Goal: Information Seeking & Learning: Learn about a topic

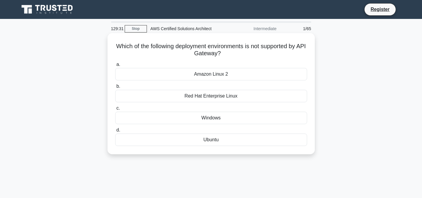
drag, startPoint x: 116, startPoint y: 46, endPoint x: 228, endPoint y: 146, distance: 150.0
click at [228, 146] on div "Which of the following deployment environments is not supported by API Gateway?…" at bounding box center [211, 94] width 203 height 117
copy div "Which of the following deployment environments is not supported by API Gateway?…"
click at [215, 73] on div "Amazon Linux 2" at bounding box center [211, 74] width 192 height 12
click at [115, 67] on input "a. Amazon Linux 2" at bounding box center [115, 65] width 0 height 4
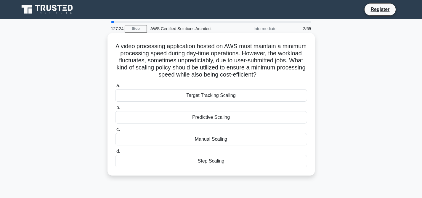
click at [211, 94] on div "Target Tracking Scaling" at bounding box center [211, 95] width 192 height 12
click at [115, 88] on input "a. Target Tracking Scaling" at bounding box center [115, 86] width 0 height 4
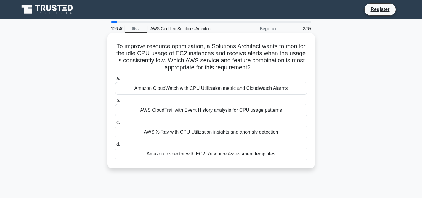
click at [214, 90] on div "Amazon CloudWatch with CPU Utilization metric and CloudWatch Alarms" at bounding box center [211, 88] width 192 height 12
click at [115, 81] on input "a. Amazon CloudWatch with CPU Utilization metric and CloudWatch Alarms" at bounding box center [115, 79] width 0 height 4
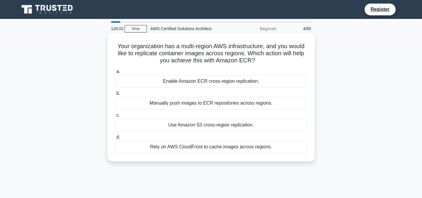
click at [206, 83] on div "Enable Amazon ECR cross-region replication." at bounding box center [211, 81] width 192 height 12
click at [115, 74] on input "a. Enable Amazon ECR cross-region replication." at bounding box center [115, 72] width 0 height 4
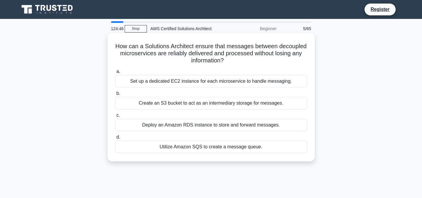
click at [217, 148] on div "Utilize Amazon SQS to create a message queue." at bounding box center [211, 147] width 192 height 12
click at [115, 140] on input "d. Utilize Amazon SQS to create a message queue." at bounding box center [115, 138] width 0 height 4
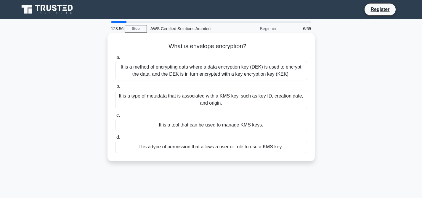
click at [230, 70] on div "It is a method of encrypting data where a data encryption key (DEK) is used to …" at bounding box center [211, 71] width 192 height 20
click at [115, 60] on input "a. It is a method of encrypting data where a data encryption key (DEK) is used …" at bounding box center [115, 58] width 0 height 4
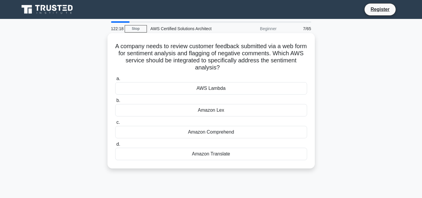
click at [225, 131] on div "Amazon Comprehend" at bounding box center [211, 132] width 192 height 12
click at [115, 125] on input "c. Amazon Comprehend" at bounding box center [115, 123] width 0 height 4
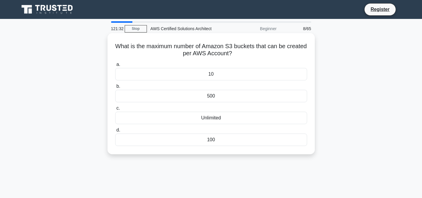
drag, startPoint x: 116, startPoint y: 47, endPoint x: 241, endPoint y: 141, distance: 157.2
click at [241, 141] on div "What is the maximum number of Amazon S3 buckets that can be created per AWS Acc…" at bounding box center [211, 94] width 203 height 117
copy div "What is the maximum number of Amazon S3 buckets that can be created per AWS Acc…"
click at [209, 142] on div "100" at bounding box center [211, 140] width 192 height 12
click at [115, 132] on input "d. 100" at bounding box center [115, 131] width 0 height 4
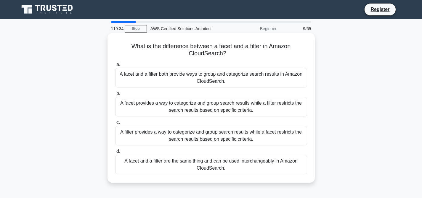
click at [224, 106] on div "A facet provides a way to categorize and group search results while a filter re…" at bounding box center [211, 107] width 192 height 20
click at [115, 96] on input "b. A facet provides a way to categorize and group search results while a filter…" at bounding box center [115, 94] width 0 height 4
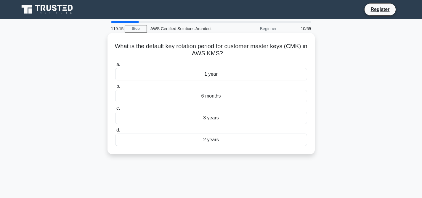
drag, startPoint x: 117, startPoint y: 45, endPoint x: 239, endPoint y: 150, distance: 161.1
click at [239, 150] on div "What is the default key rotation period for customer master keys (CMK) in AWS K…" at bounding box center [211, 94] width 203 height 117
copy div "What is the default key rotation period for customer master keys (CMK) in AWS K…"
click at [216, 74] on div "1 year" at bounding box center [211, 74] width 192 height 12
click at [115, 67] on input "a. 1 year" at bounding box center [115, 65] width 0 height 4
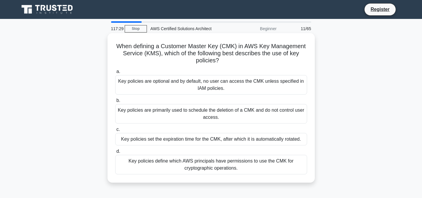
drag, startPoint x: 120, startPoint y: 45, endPoint x: 250, endPoint y: 167, distance: 178.7
click at [250, 167] on div "When defining a Customer Master Key (CMK) in AWS Key Management Service (KMS), …" at bounding box center [211, 108] width 203 height 145
copy div "When defining a Customer Master Key (CMK) in AWS Key Management Service (KMS), …"
click at [179, 168] on div "Key policies define which AWS principals have permissions to use the CMK for cr…" at bounding box center [211, 165] width 192 height 20
click at [115, 154] on input "d. Key policies define which AWS principals have permissions to use the CMK for…" at bounding box center [115, 152] width 0 height 4
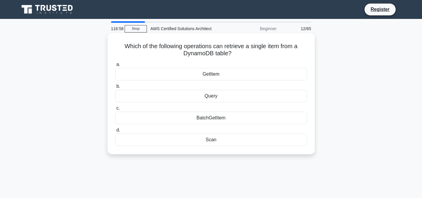
drag, startPoint x: 126, startPoint y: 47, endPoint x: 222, endPoint y: 149, distance: 140.0
click at [222, 149] on div "Which of the following operations can retrieve a single item from a DynamoDB ta…" at bounding box center [211, 94] width 203 height 117
copy div "Which of the following operations can retrieve a single item from a DynamoDB ta…"
click at [214, 74] on div "GetItem" at bounding box center [211, 74] width 192 height 12
click at [115, 67] on input "a. GetItem" at bounding box center [115, 65] width 0 height 4
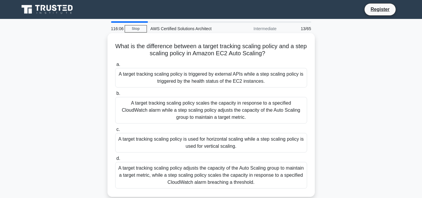
click at [217, 172] on div "A target tracking scaling policy adjusts the capacity of the Auto Scaling group…" at bounding box center [211, 175] width 192 height 27
click at [115, 161] on input "d. A target tracking scaling policy adjusts the capacity of the Auto Scaling gr…" at bounding box center [115, 159] width 0 height 4
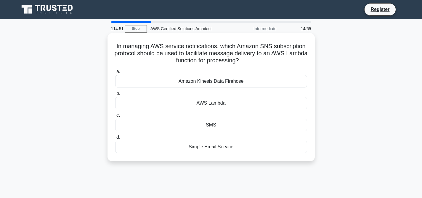
drag, startPoint x: 118, startPoint y: 46, endPoint x: 271, endPoint y: 160, distance: 190.8
click at [271, 160] on div "In managing AWS service notifications, which Amazon SNS subscription protocol s…" at bounding box center [211, 97] width 207 height 129
copy div "In managing AWS service notifications, which Amazon SNS subscription protocol s…"
click at [221, 101] on div "AWS Lambda" at bounding box center [211, 103] width 192 height 12
click at [115, 96] on input "b. AWS Lambda" at bounding box center [115, 94] width 0 height 4
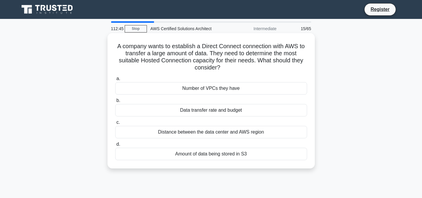
drag, startPoint x: 119, startPoint y: 46, endPoint x: 226, endPoint y: 163, distance: 158.9
click at [226, 163] on div "A company wants to establish a Direct Connect connection with AWS to transfer a…" at bounding box center [211, 101] width 203 height 131
copy div "A company wants to establish a Direct Connect connection with AWS to transfer a…"
click at [228, 111] on div "Data transfer rate and budget" at bounding box center [211, 110] width 192 height 12
click at [115, 103] on input "b. Data transfer rate and budget" at bounding box center [115, 101] width 0 height 4
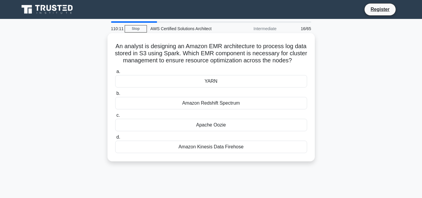
drag, startPoint x: 117, startPoint y: 46, endPoint x: 236, endPoint y: 160, distance: 164.2
click at [236, 160] on div "An analyst is designing an Amazon EMR architecture to process log data stored i…" at bounding box center [211, 97] width 207 height 129
copy div "An analyst is designing an Amazon EMR architecture to process log data stored i…"
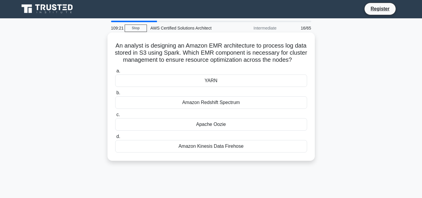
click at [210, 84] on div "YARN" at bounding box center [211, 81] width 192 height 12
click at [115, 73] on input "a. [GEOGRAPHIC_DATA]" at bounding box center [115, 71] width 0 height 4
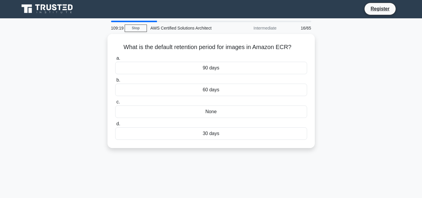
scroll to position [0, 0]
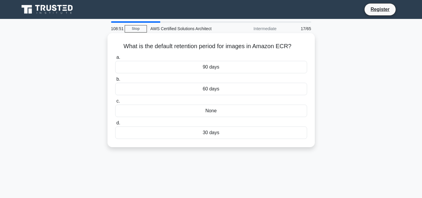
click at [219, 112] on div "None" at bounding box center [211, 111] width 192 height 12
click at [115, 103] on input "c. None" at bounding box center [115, 102] width 0 height 4
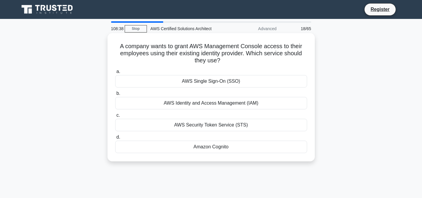
click at [218, 82] on div "AWS Single Sign-On (SSO)" at bounding box center [211, 81] width 192 height 12
click at [115, 74] on input "a. AWS Single Sign-On (SSO)" at bounding box center [115, 72] width 0 height 4
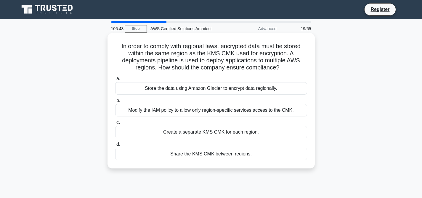
click at [220, 112] on div "Modify the IAM policy to allow only region-specific services access to the CMK." at bounding box center [211, 110] width 192 height 12
click at [115, 103] on input "b. Modify the IAM policy to allow only region-specific services access to the C…" at bounding box center [115, 101] width 0 height 4
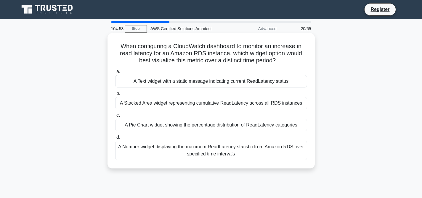
click at [213, 152] on div "A Number widget displaying the maximum ReadLatency statistic from Amazon RDS ov…" at bounding box center [211, 151] width 192 height 20
click at [115, 140] on input "d. A Number widget displaying the maximum ReadLatency statistic from Amazon RDS…" at bounding box center [115, 138] width 0 height 4
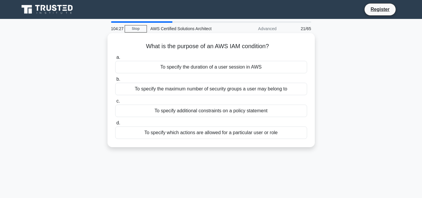
click at [241, 133] on div "To specify which actions are allowed for a particular user or role" at bounding box center [211, 133] width 192 height 12
click at [115, 125] on input "d. To specify which actions are allowed for a particular user or role" at bounding box center [115, 123] width 0 height 4
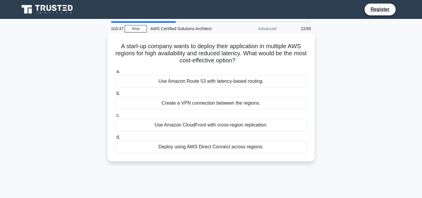
click at [232, 125] on div "Use Amazon CloudFront with cross-region replication." at bounding box center [211, 125] width 192 height 12
click at [115, 118] on input "c. Use Amazon CloudFront with cross-region replication." at bounding box center [115, 116] width 0 height 4
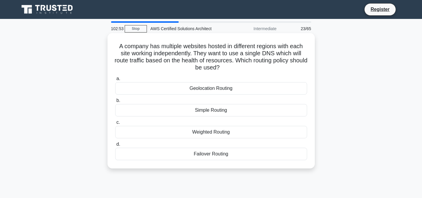
drag, startPoint x: 120, startPoint y: 47, endPoint x: 235, endPoint y: 158, distance: 159.8
click at [235, 158] on div "A company has multiple websites hosted in different regions with each site work…" at bounding box center [211, 101] width 203 height 131
copy div "A company has multiple websites hosted in different regions with each site work…"
click at [218, 156] on div "Failover Routing" at bounding box center [211, 154] width 192 height 12
click at [115, 147] on input "d. Failover Routing" at bounding box center [115, 145] width 0 height 4
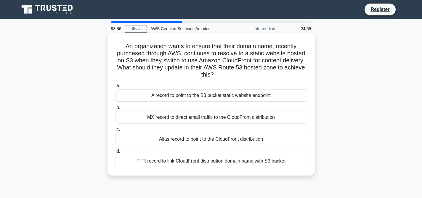
click at [229, 162] on div "PTR record to link CloudFront distribution domain name with S3 bucket" at bounding box center [211, 161] width 192 height 12
click at [115, 154] on input "d. PTR record to link CloudFront distribution domain name with S3 bucket" at bounding box center [115, 152] width 0 height 4
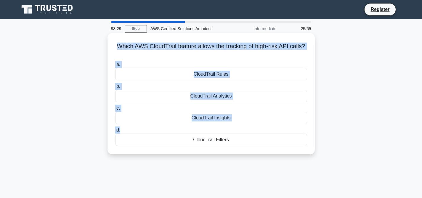
drag, startPoint x: 120, startPoint y: 47, endPoint x: 225, endPoint y: 131, distance: 134.4
click at [225, 131] on div "Which AWS CloudTrail feature allows the tracking of high-risk API calls? .spinn…" at bounding box center [211, 94] width 203 height 117
click at [225, 131] on label "d. CloudTrail Filters" at bounding box center [211, 137] width 192 height 20
click at [115, 131] on input "d. CloudTrail Filters" at bounding box center [115, 131] width 0 height 4
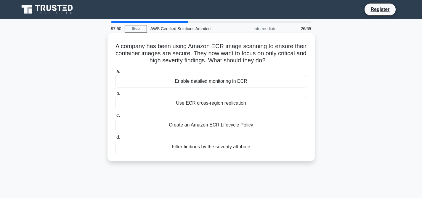
click at [233, 148] on div "Filter findings by the severity attribute" at bounding box center [211, 147] width 192 height 12
click at [115, 140] on input "d. Filter findings by the severity attribute" at bounding box center [115, 138] width 0 height 4
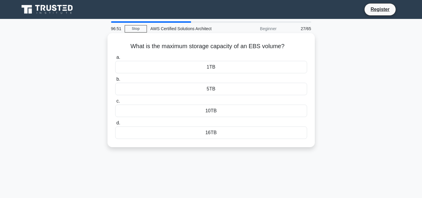
click at [213, 133] on div "16TB" at bounding box center [211, 133] width 192 height 12
click at [115, 125] on input "d. 16TB" at bounding box center [115, 123] width 0 height 4
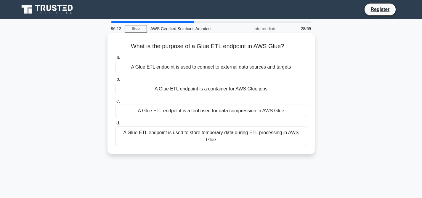
click at [219, 68] on div "A Glue ETL endpoint is used to connect to external data sources and targets" at bounding box center [211, 67] width 192 height 12
click at [115, 60] on input "a. A Glue ETL endpoint is used to connect to external data sources and targets" at bounding box center [115, 58] width 0 height 4
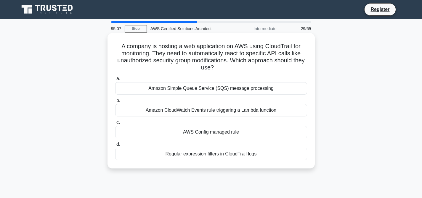
click at [217, 111] on div "Amazon CloudWatch Events rule triggering a Lambda function" at bounding box center [211, 110] width 192 height 12
click at [115, 103] on input "b. Amazon CloudWatch Events rule triggering a Lambda function" at bounding box center [115, 101] width 0 height 4
